Goal: Find specific page/section: Find specific page/section

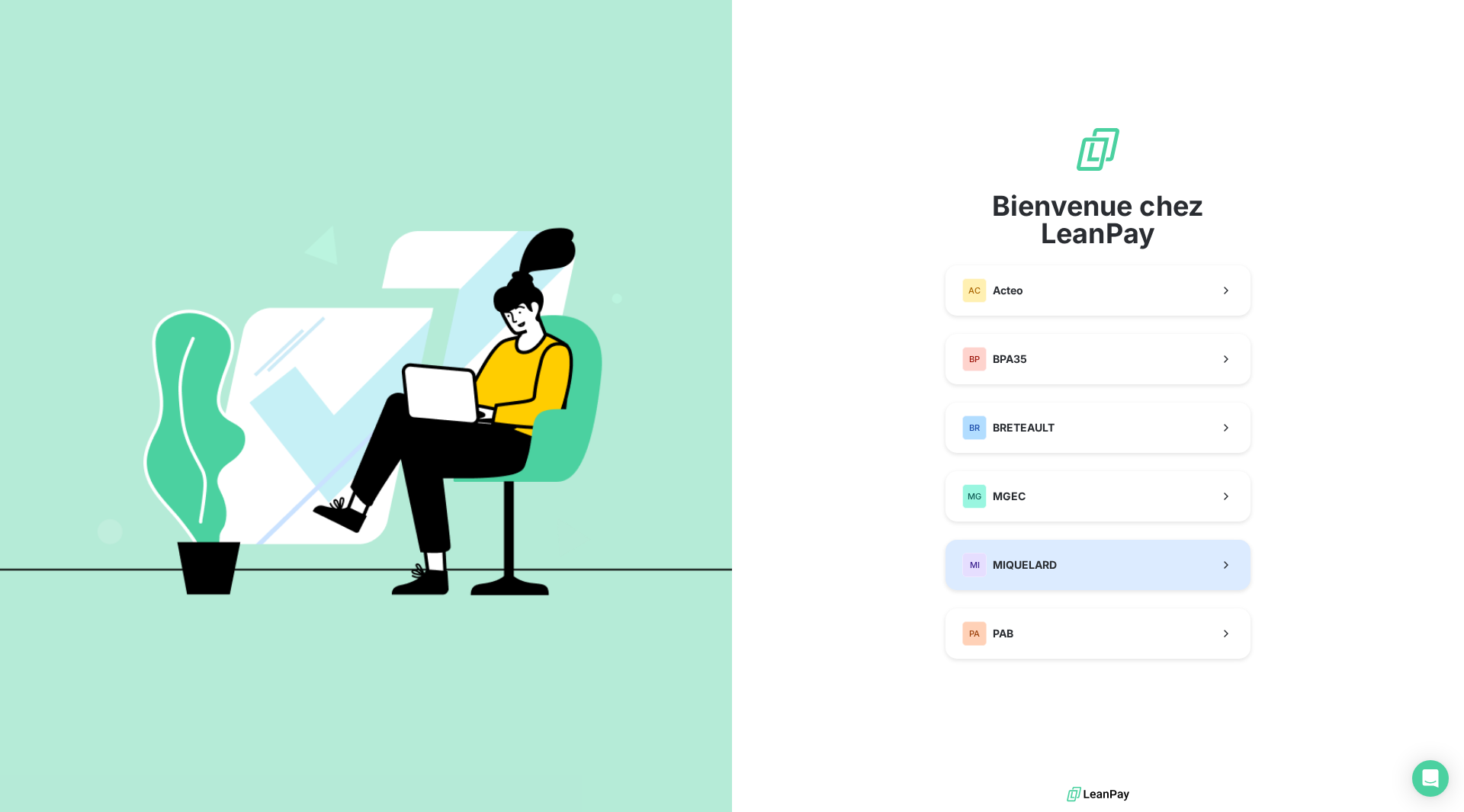
click at [1030, 558] on span "MIQUELARD" at bounding box center [1025, 565] width 64 height 16
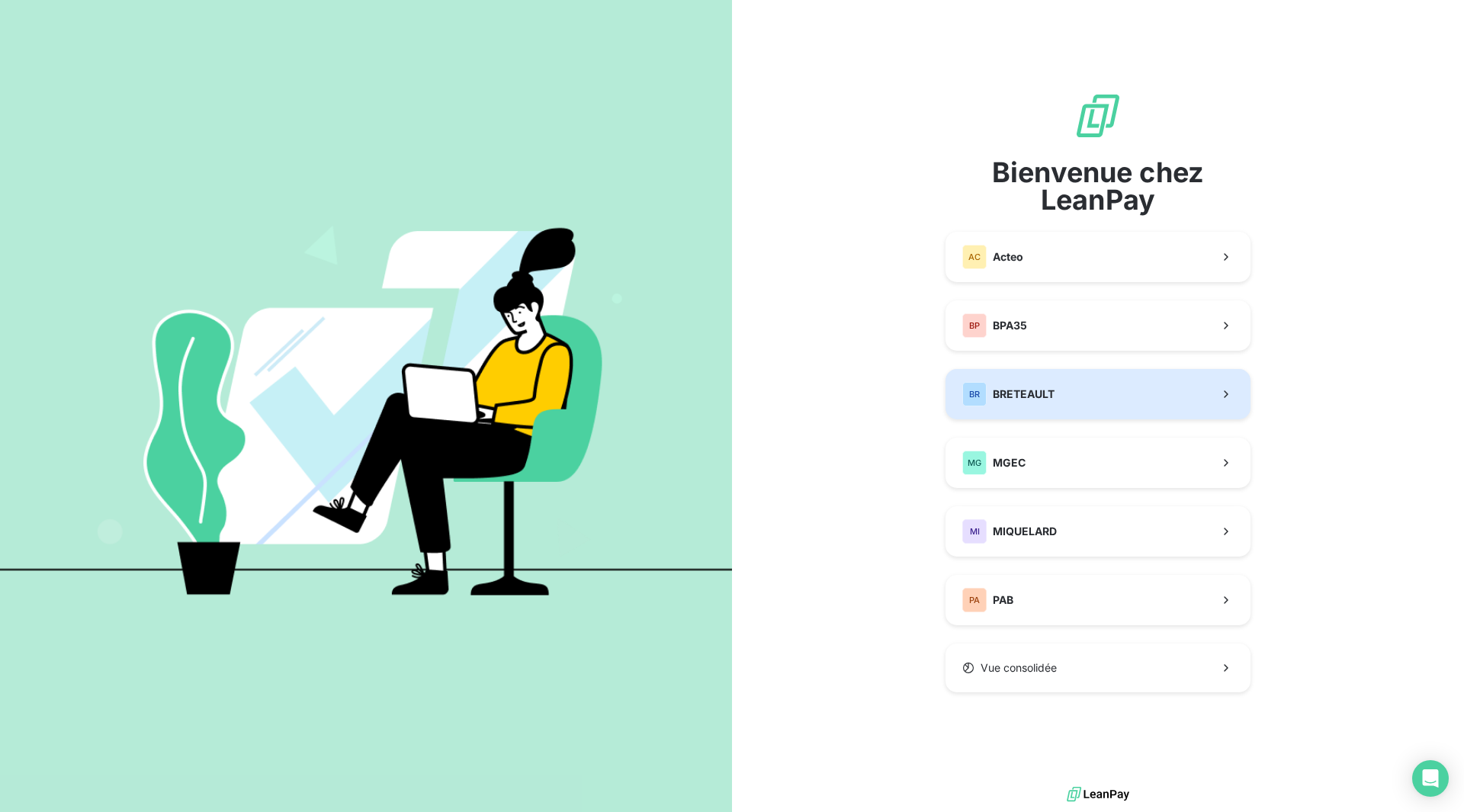
click at [1014, 404] on div "[PERSON_NAME]" at bounding box center [1008, 393] width 92 height 24
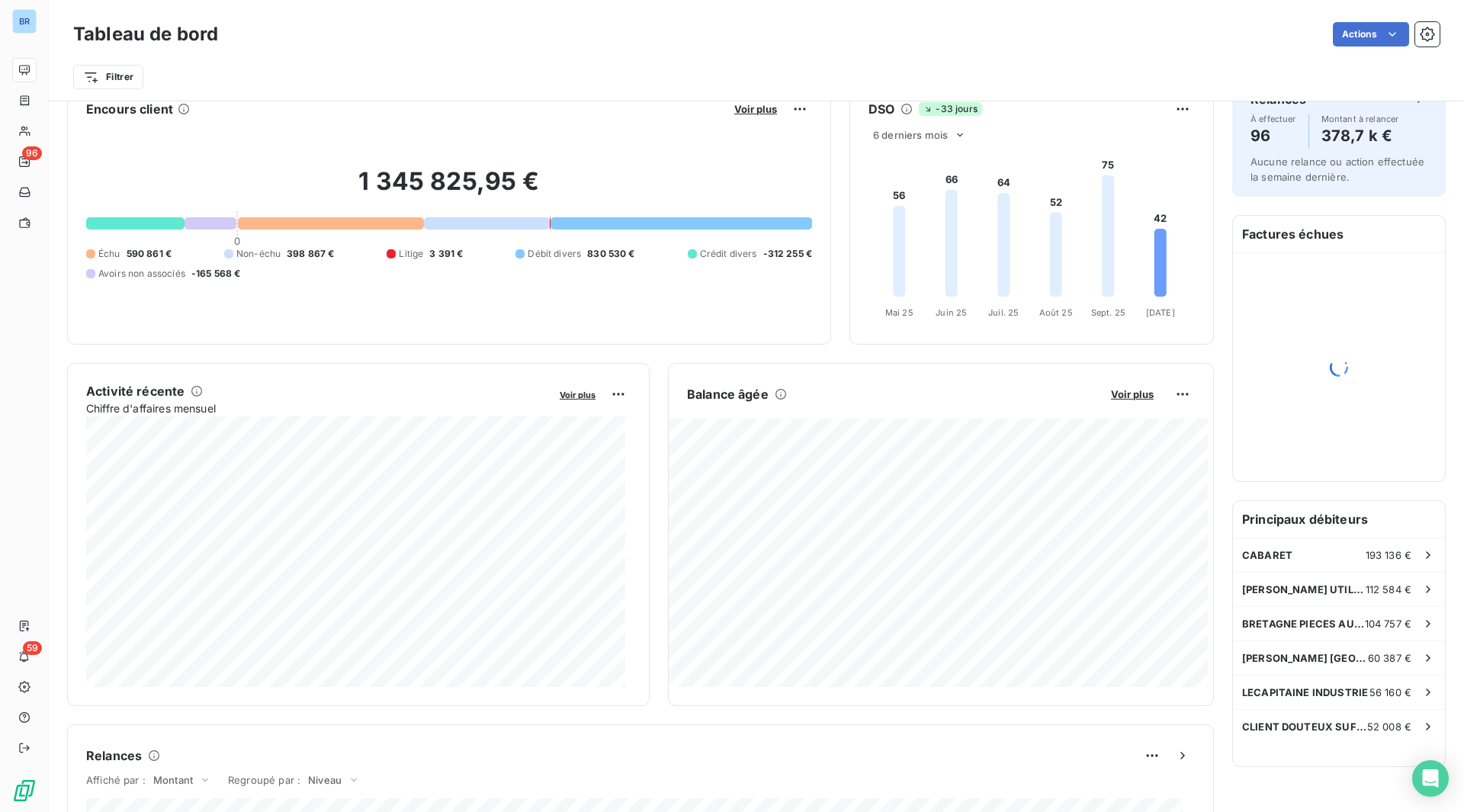
scroll to position [1, 0]
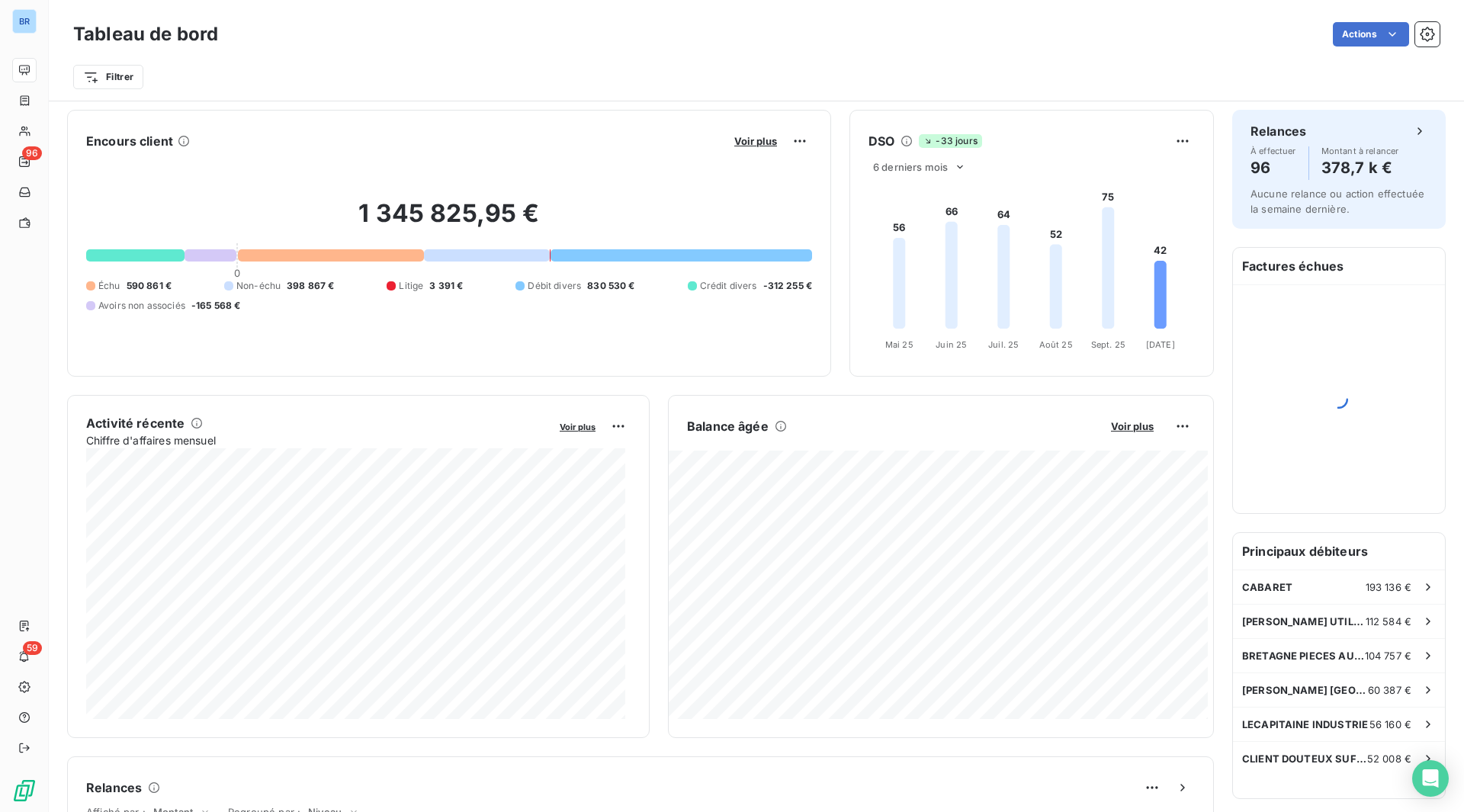
click at [568, 259] on div at bounding box center [681, 255] width 261 height 12
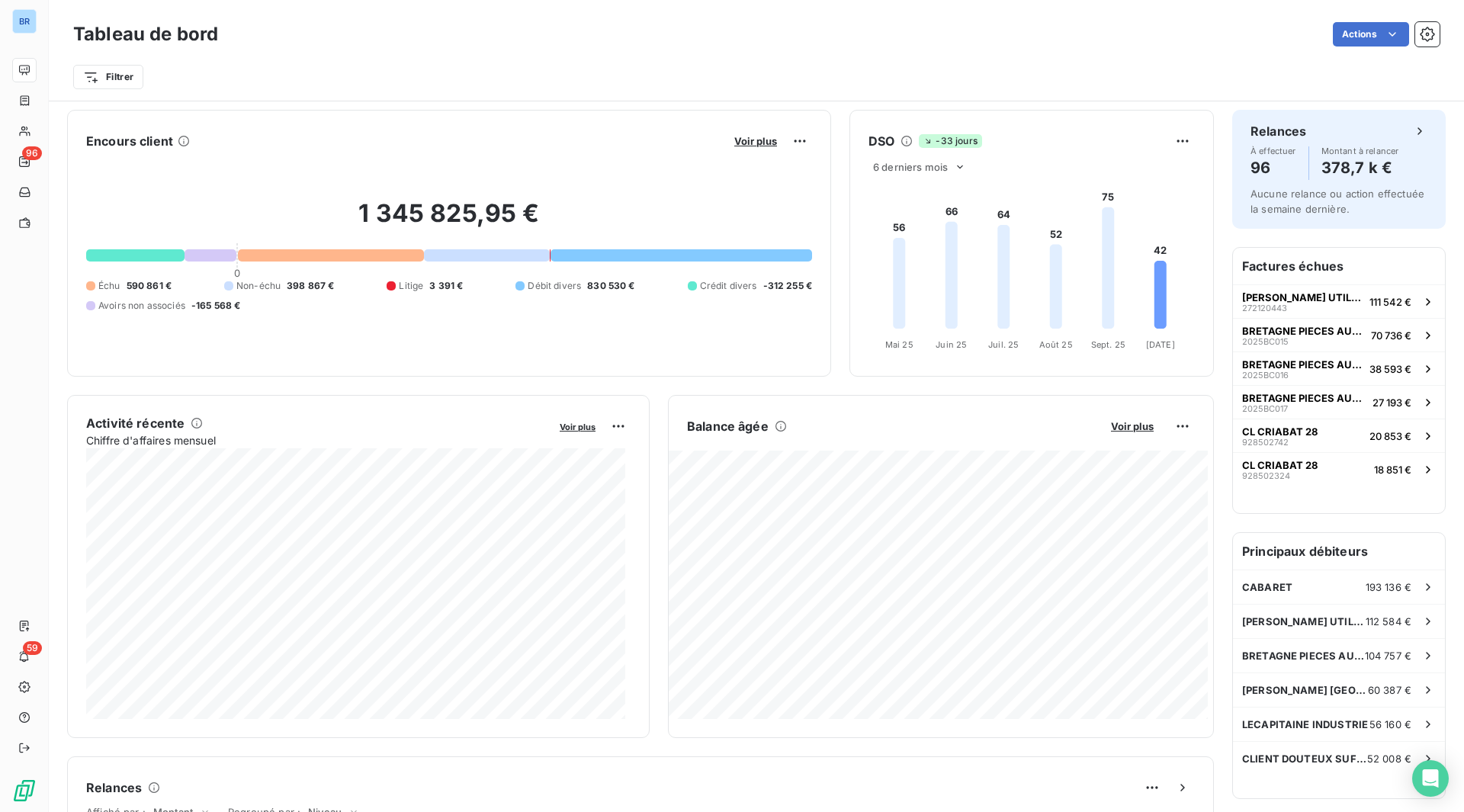
click at [140, 261] on div "1 345 825,95 € 0 Échu 590 861 € Non-échu 398 867 € Litige 3 391 € Débit divers …" at bounding box center [449, 255] width 726 height 204
click at [350, 262] on div "1 345 825,95 € 0 Échu 590 861 € Non-échu 398 867 € Litige 3 391 € Débit divers …" at bounding box center [449, 255] width 726 height 204
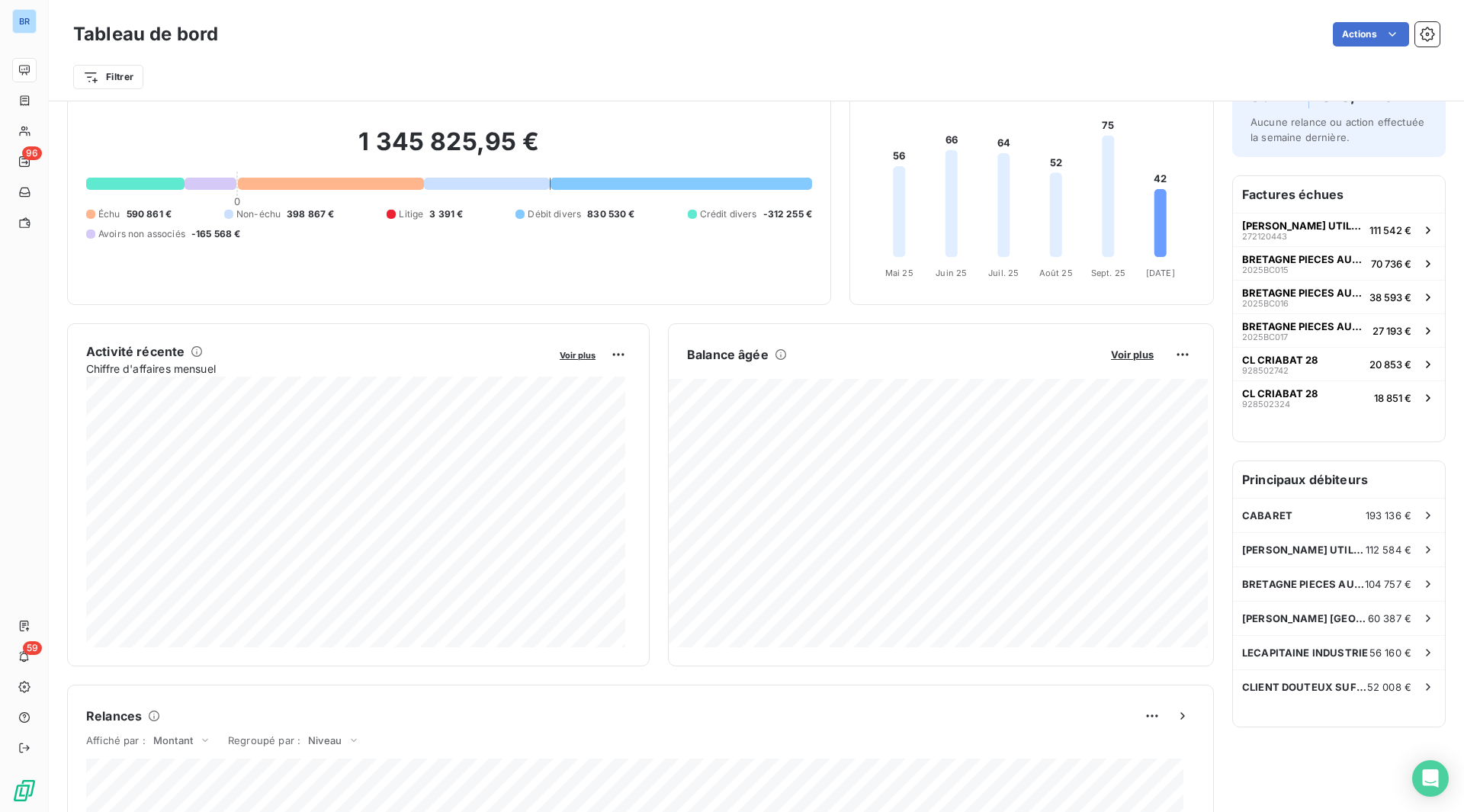
scroll to position [0, 0]
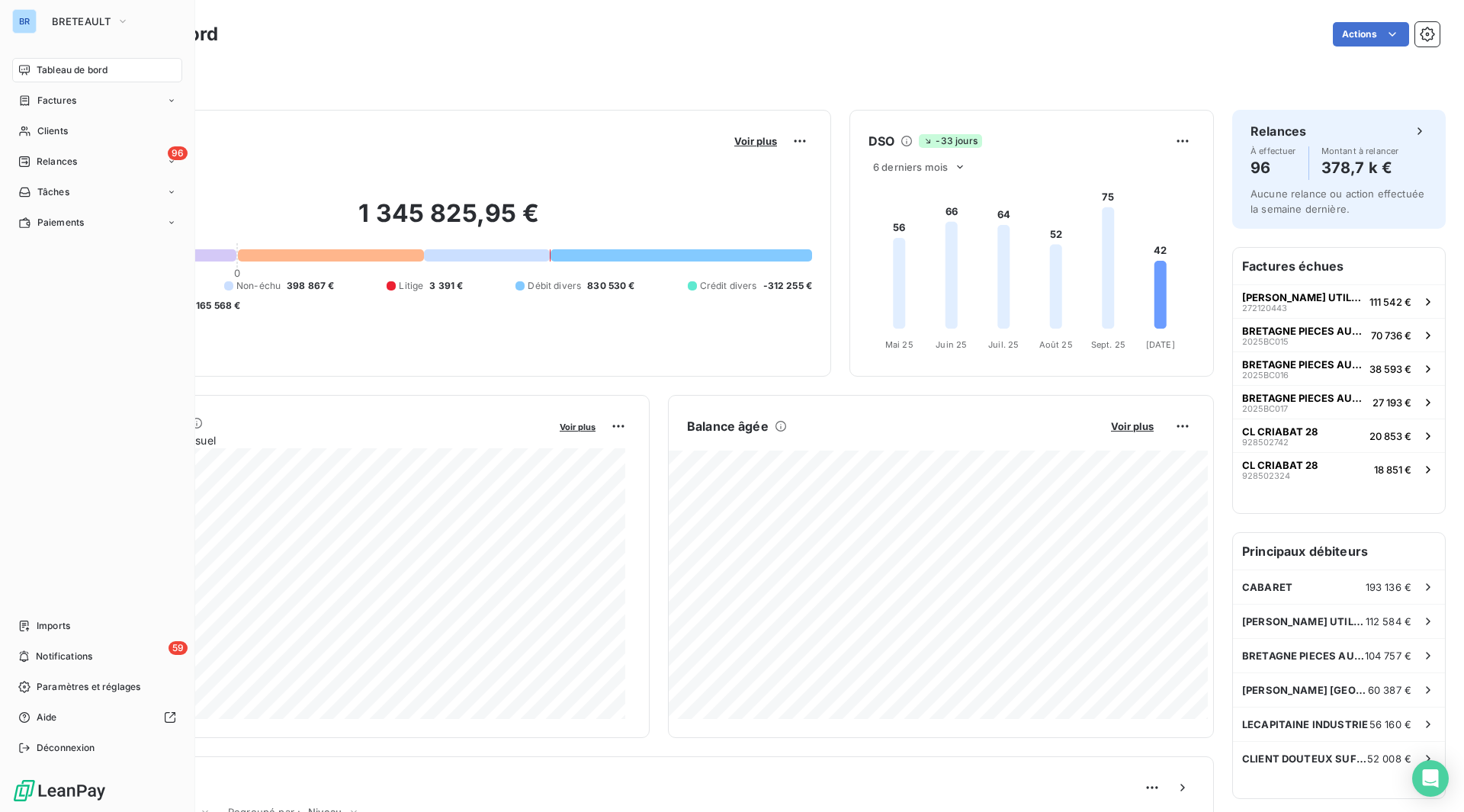
click at [51, 67] on span "Tableau de bord" at bounding box center [71, 71] width 71 height 14
click at [29, 127] on icon at bounding box center [25, 131] width 13 height 12
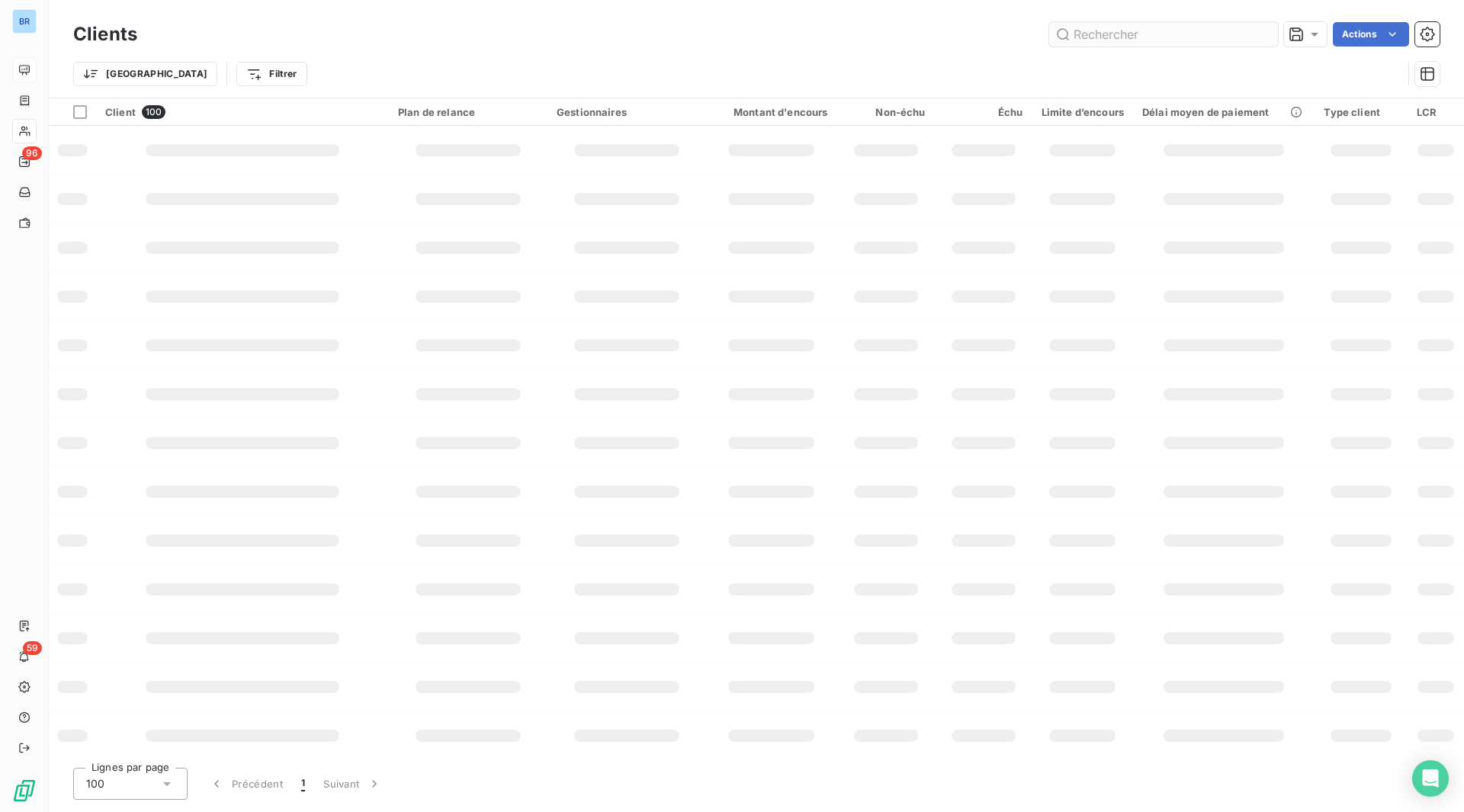
click at [1105, 37] on input "text" at bounding box center [1164, 34] width 229 height 24
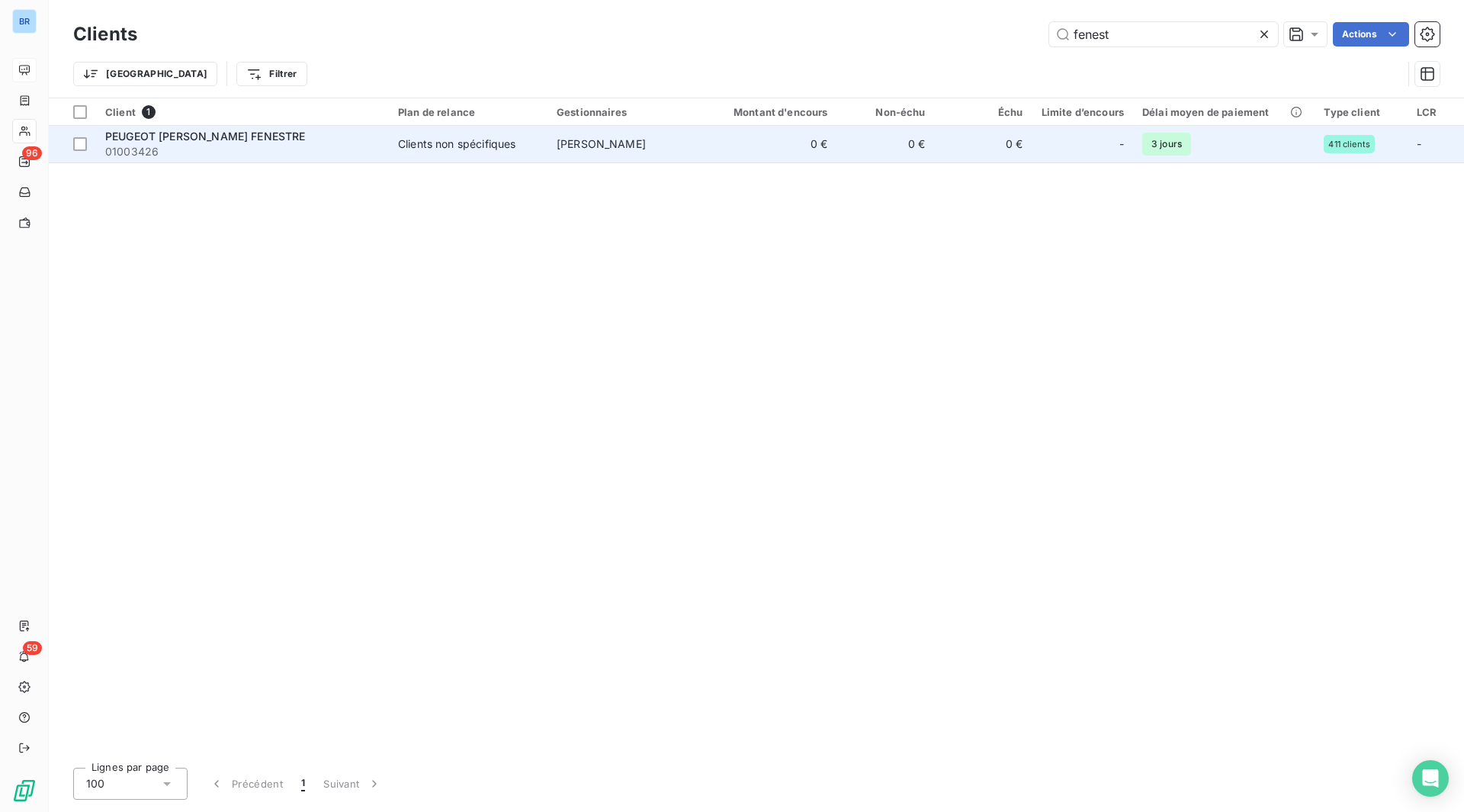
type input "fenest"
click at [318, 137] on div "PEUGEOT [PERSON_NAME] FENESTRE" at bounding box center [243, 136] width 275 height 16
